Goal: Navigation & Orientation: Find specific page/section

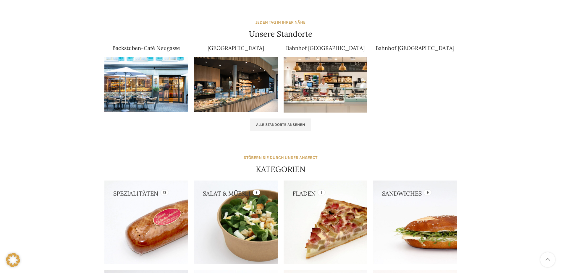
scroll to position [355, 0]
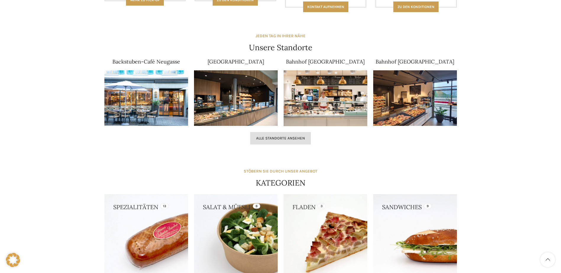
click at [310, 140] on link "Alle Standorte ansehen" at bounding box center [280, 138] width 61 height 12
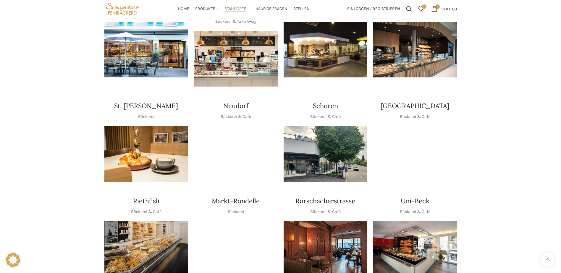
scroll to position [118, 0]
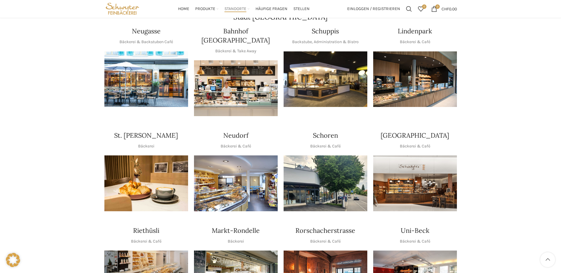
click at [225, 169] on img "1 / 1" at bounding box center [236, 183] width 84 height 56
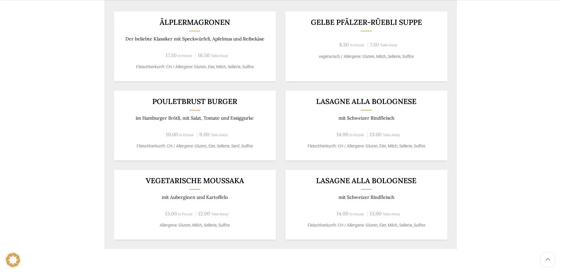
scroll to position [384, 0]
